Goal: Task Accomplishment & Management: Manage account settings

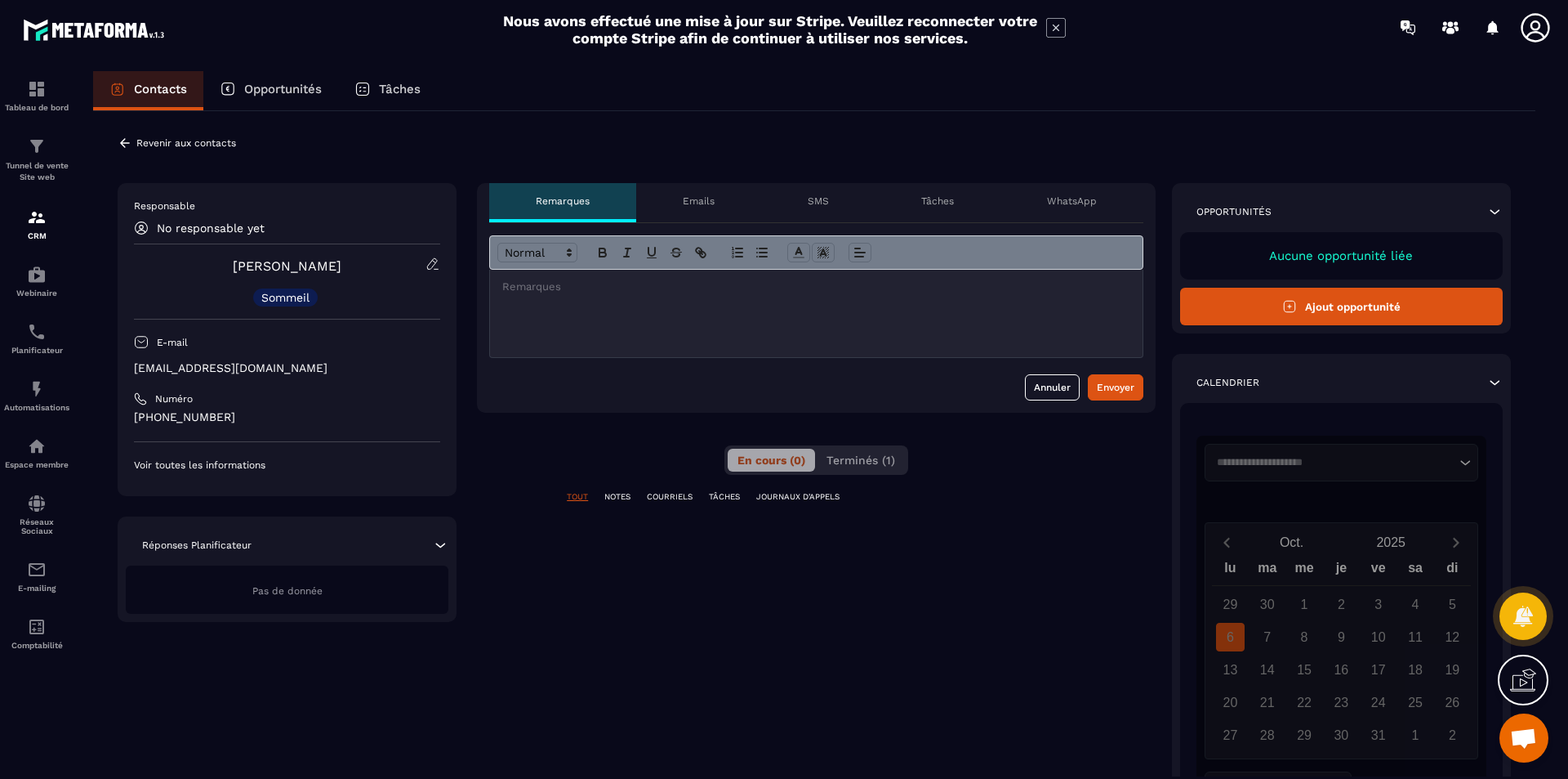
click at [442, 550] on icon at bounding box center [440, 545] width 17 height 17
click at [441, 545] on icon at bounding box center [441, 545] width 10 height 5
click at [433, 263] on icon at bounding box center [433, 263] width 15 height 15
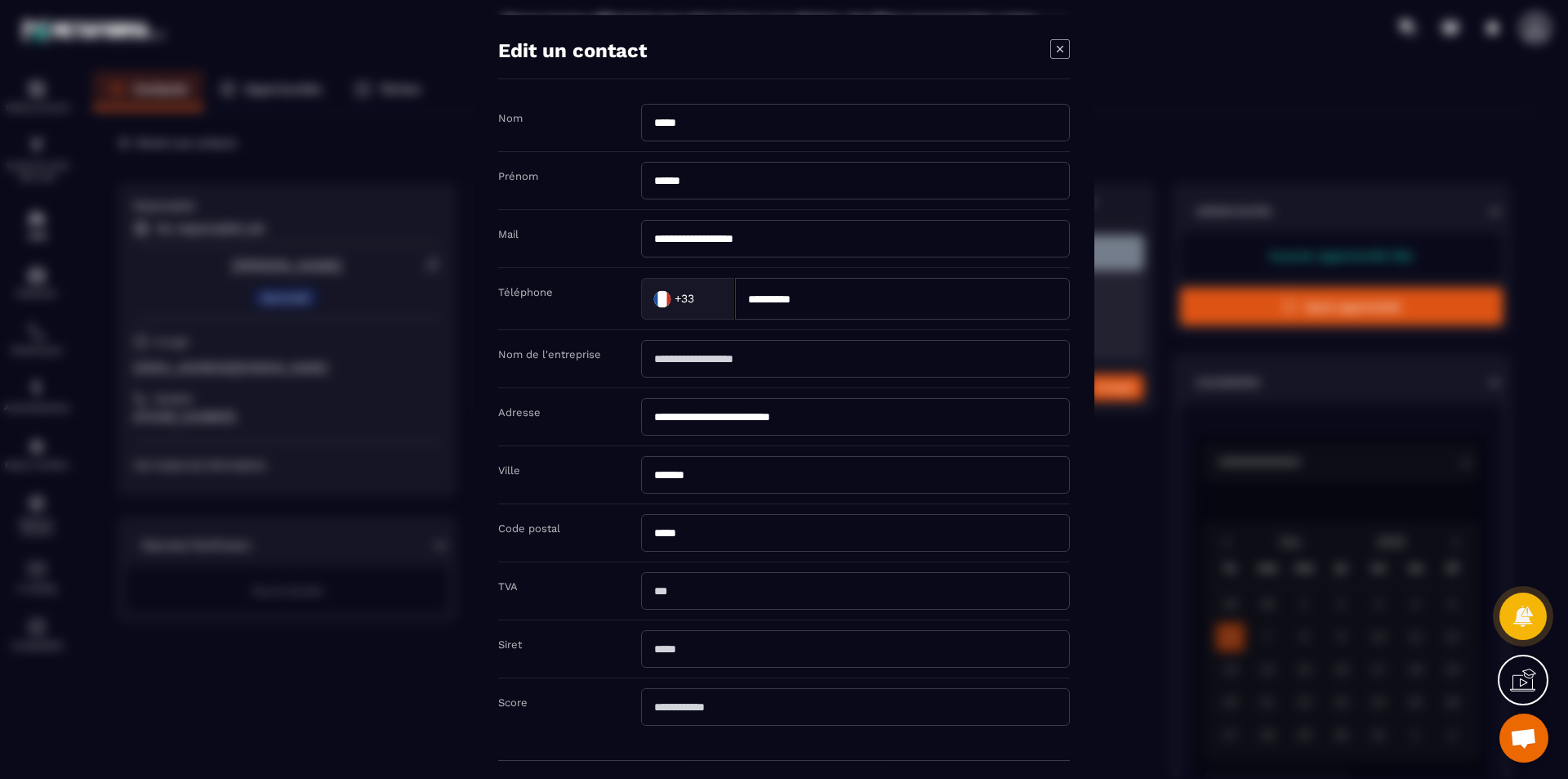
scroll to position [76, 0]
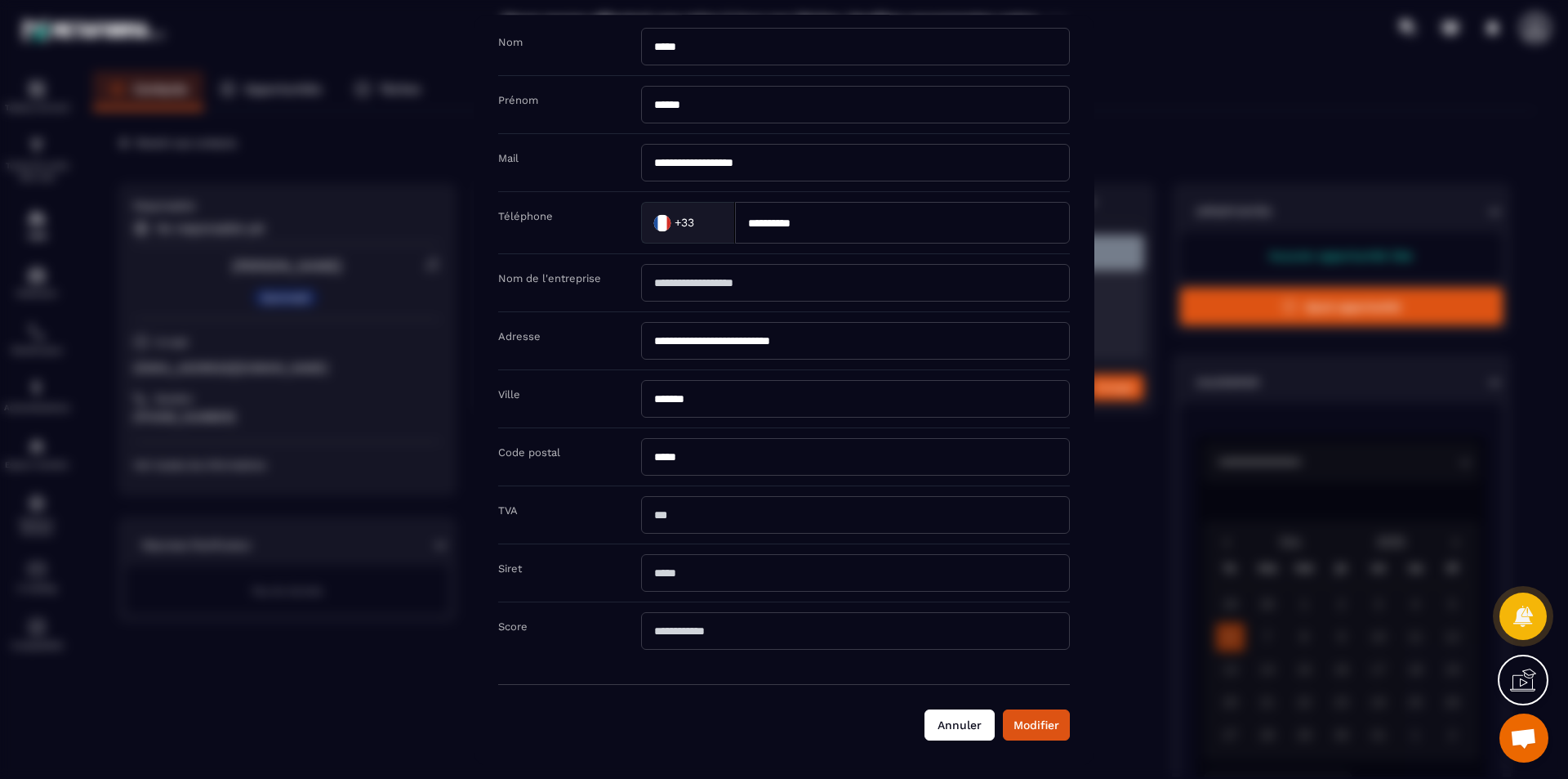
click at [953, 725] on button "Annuler" at bounding box center [960, 725] width 70 height 31
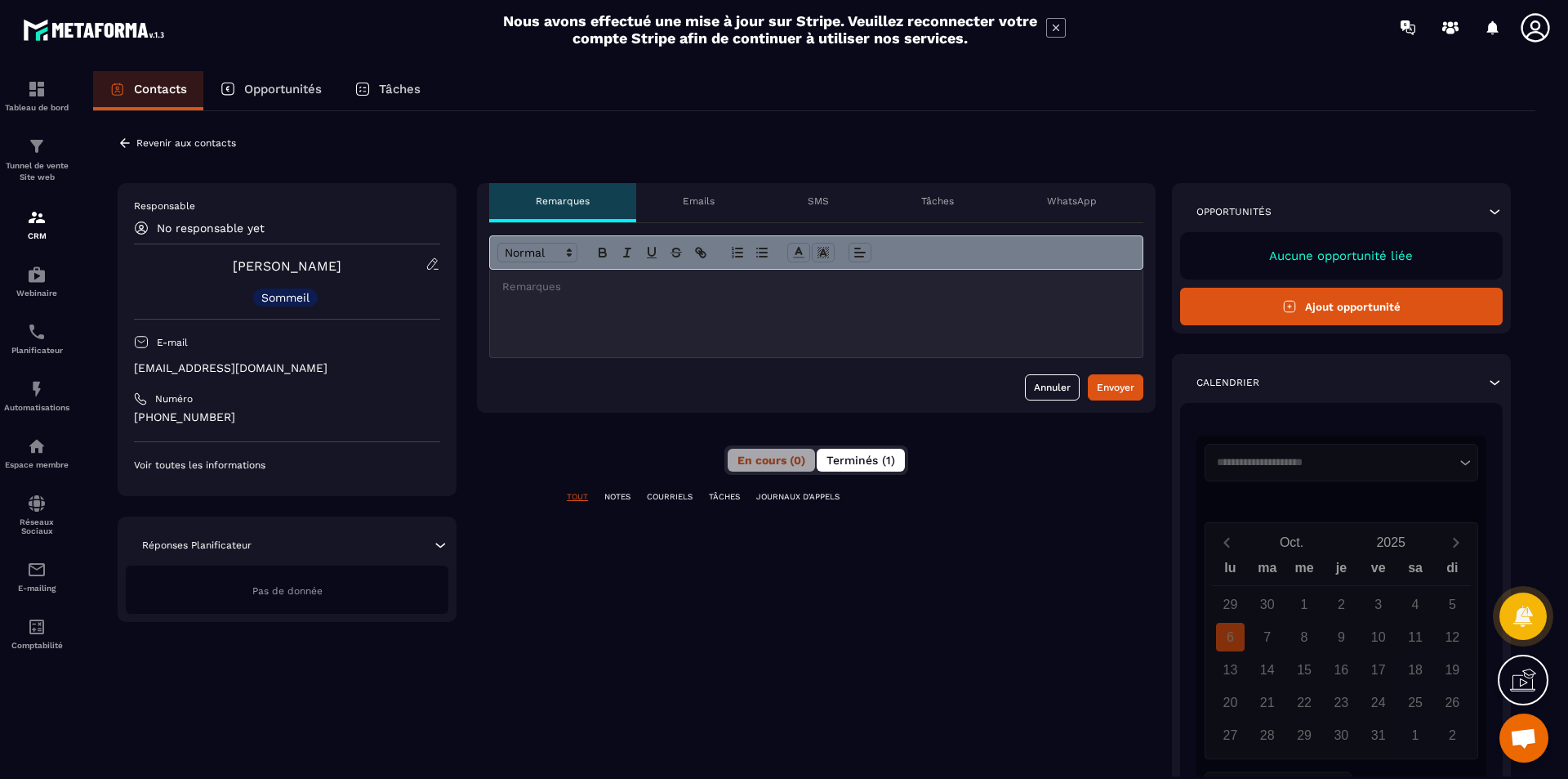
click at [885, 462] on span "Terminés (1)" at bounding box center [861, 459] width 68 height 13
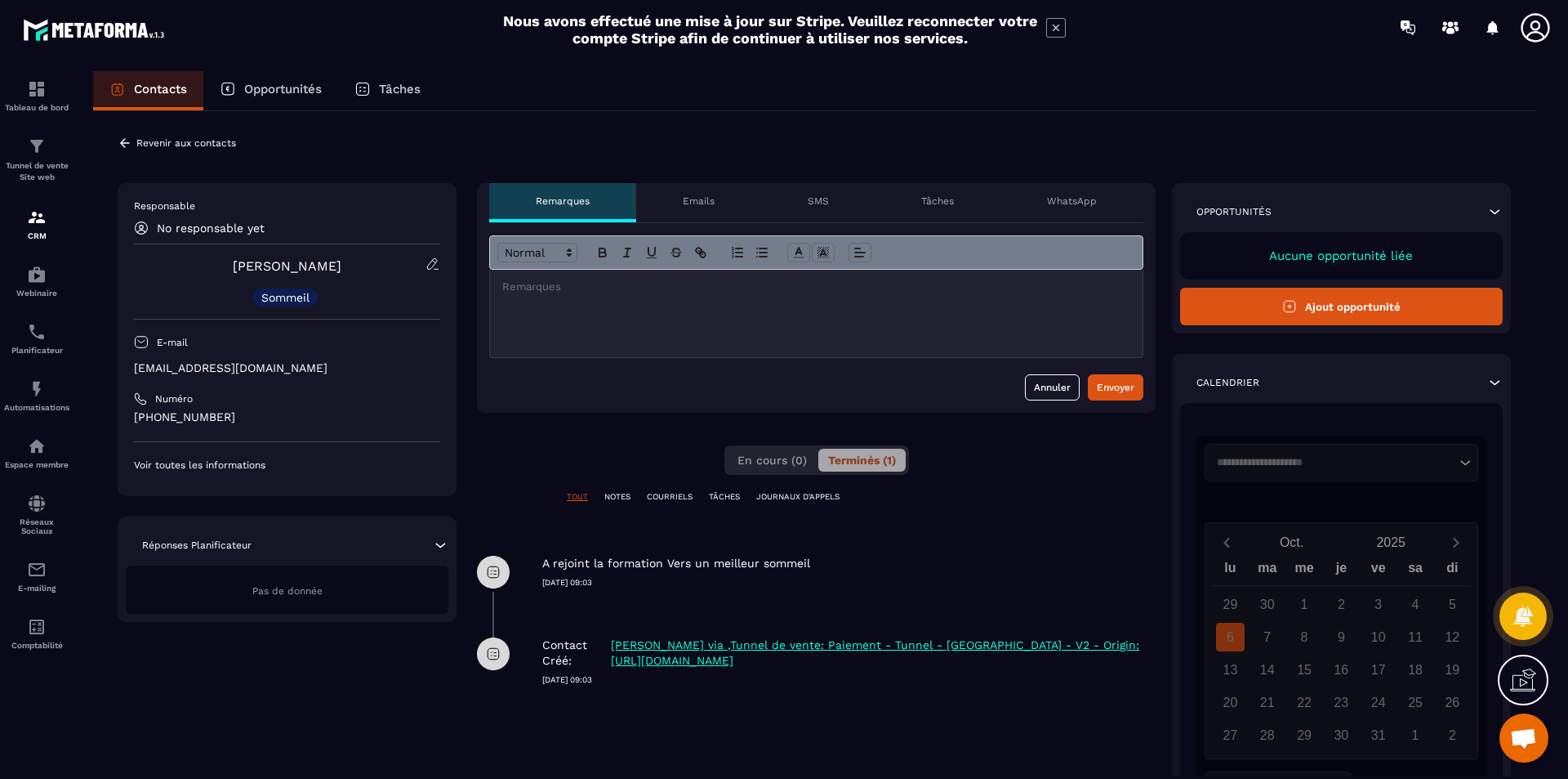
click at [624, 494] on p "NOTES" at bounding box center [618, 496] width 26 height 11
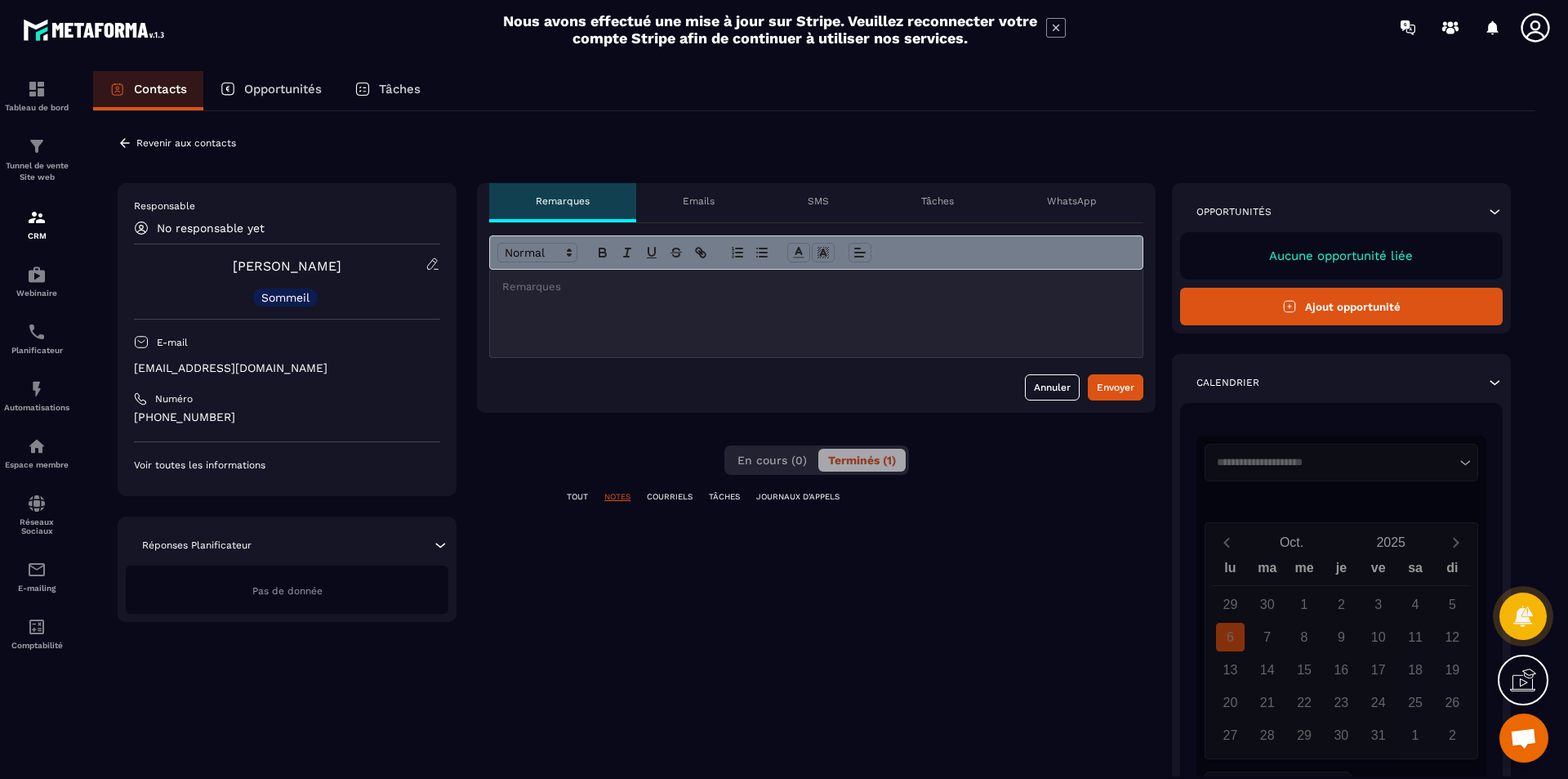
click at [659, 494] on p "COURRIELS" at bounding box center [670, 496] width 46 height 11
click at [726, 494] on p "TÂCHES" at bounding box center [724, 496] width 31 height 11
click at [795, 499] on p "JOURNAUX D'APPELS" at bounding box center [798, 496] width 83 height 11
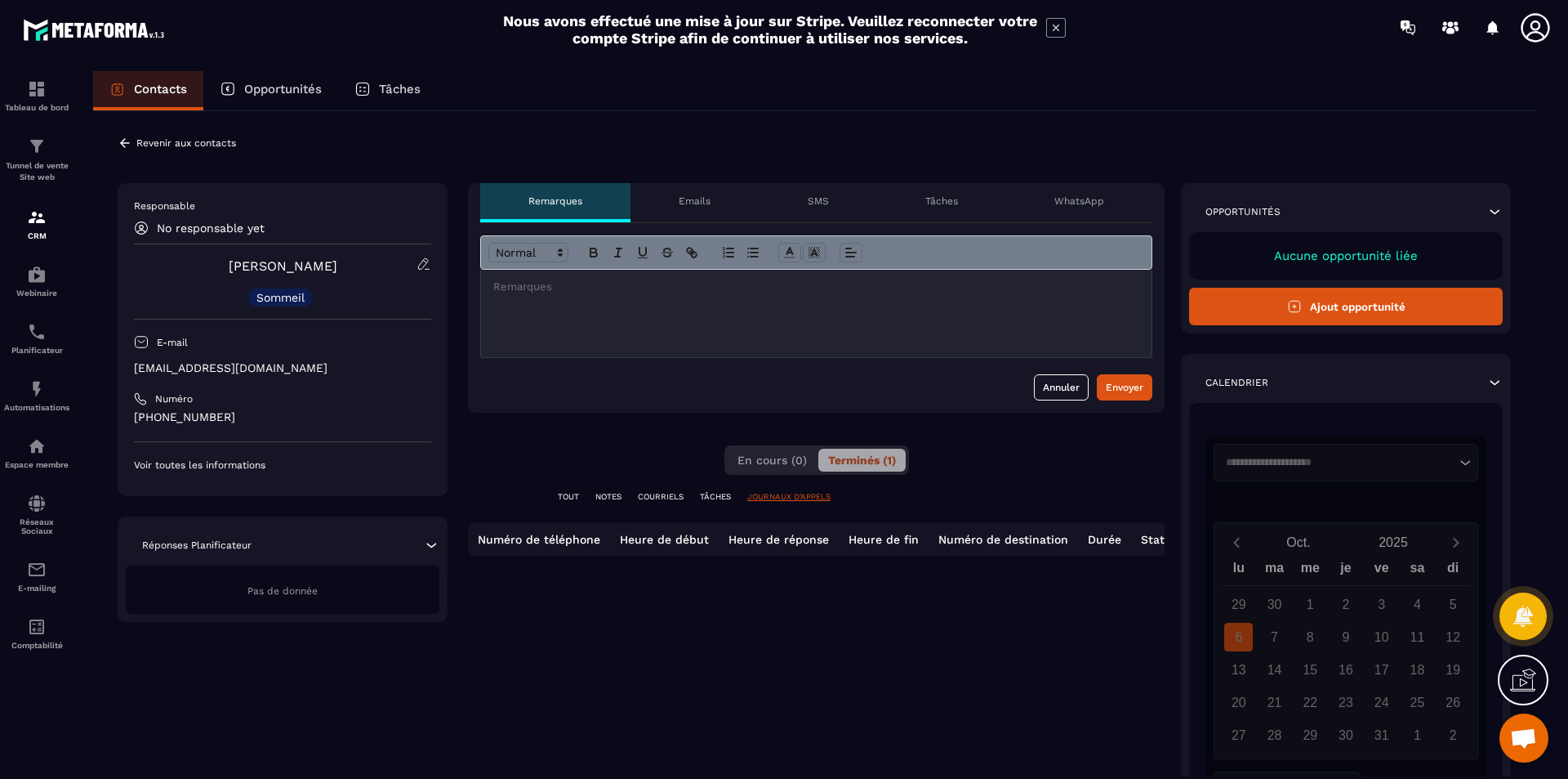
click at [571, 493] on p "TOUT" at bounding box center [568, 496] width 21 height 11
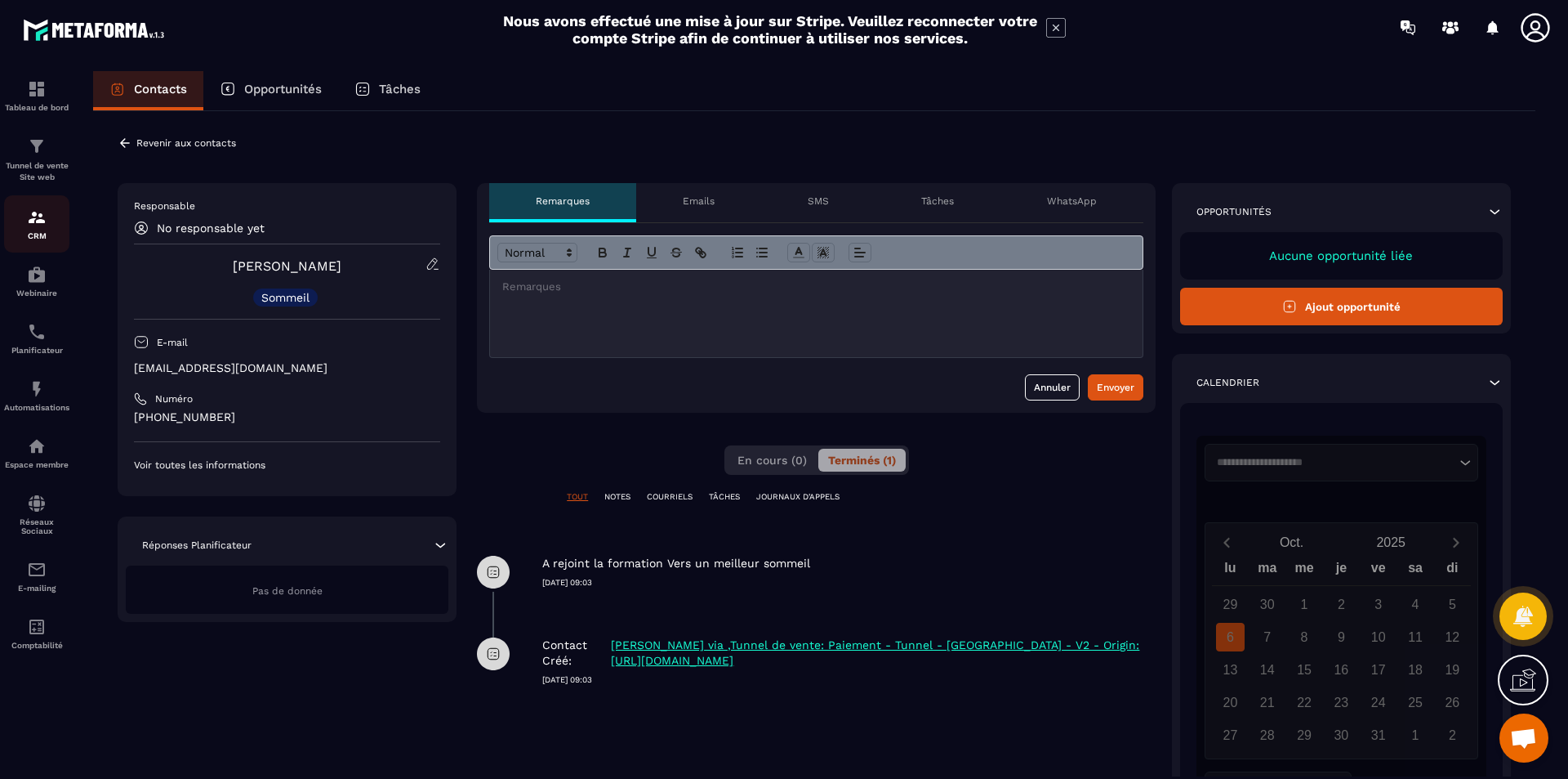
click at [39, 227] on img at bounding box center [37, 217] width 19 height 19
